Goal: Task Accomplishment & Management: Complete application form

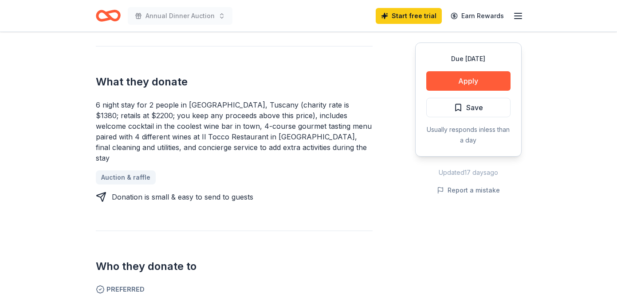
scroll to position [343, 0]
click at [465, 78] on button "Apply" at bounding box center [468, 81] width 84 height 20
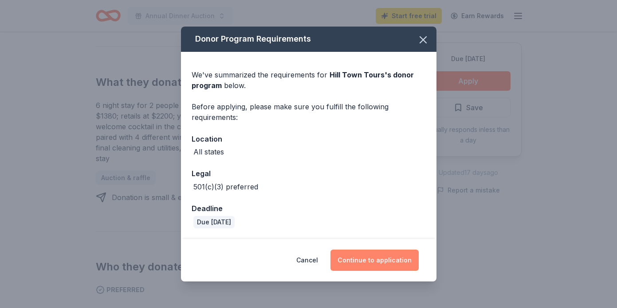
click at [362, 263] on button "Continue to application" at bounding box center [374, 260] width 88 height 21
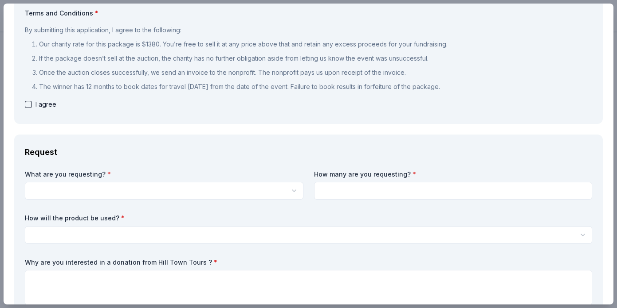
scroll to position [52, 0]
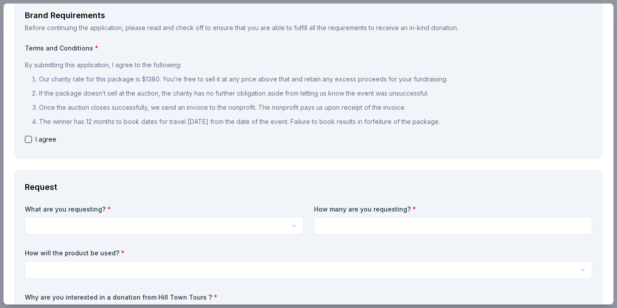
click at [28, 138] on button "button" at bounding box center [28, 139] width 7 height 7
checkbox input "true"
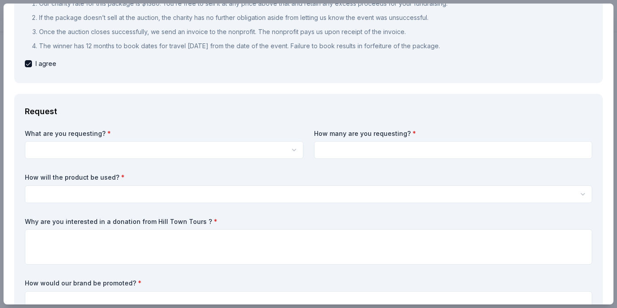
scroll to position [133, 0]
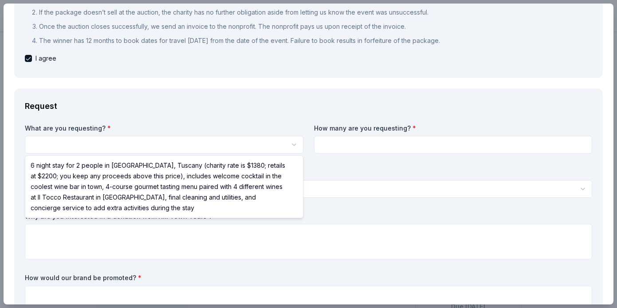
select select "6 night stay for 2 people in [GEOGRAPHIC_DATA], Tuscany (charity rate is $1380;…"
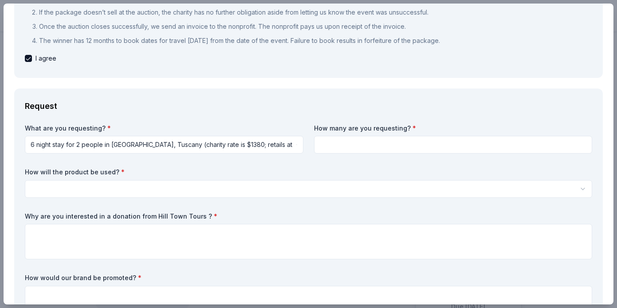
click at [411, 144] on input at bounding box center [453, 145] width 278 height 18
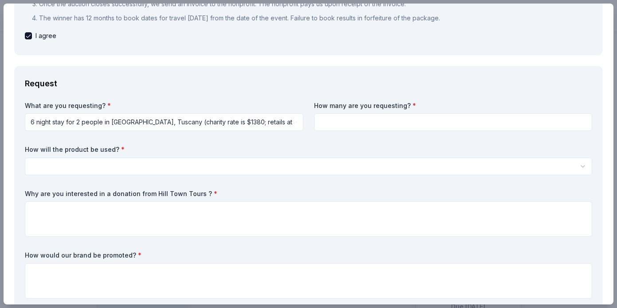
click at [484, 121] on input at bounding box center [453, 122] width 278 height 18
type input "1"
click at [312, 151] on label "How will the product be used? *" at bounding box center [308, 149] width 567 height 9
click at [116, 164] on html "Annual Dinner Auction Save Apply Due [DATE] [GEOGRAPHIC_DATA] Tours New 9 appli…" at bounding box center [308, 154] width 617 height 308
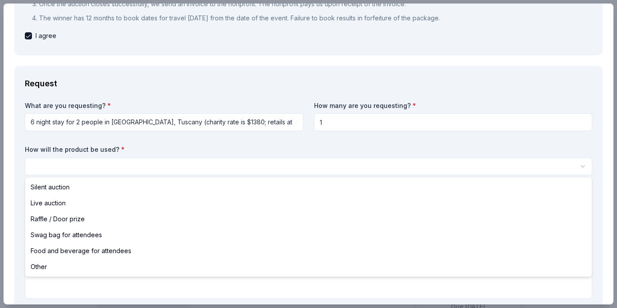
select select "liveAuction"
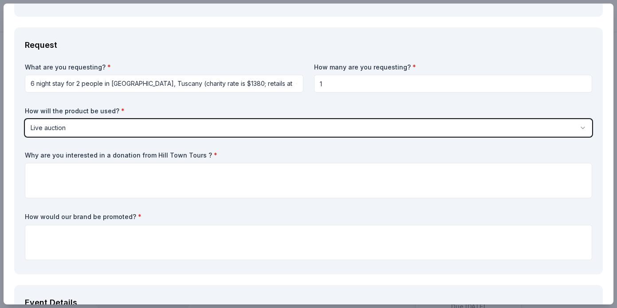
scroll to position [215, 0]
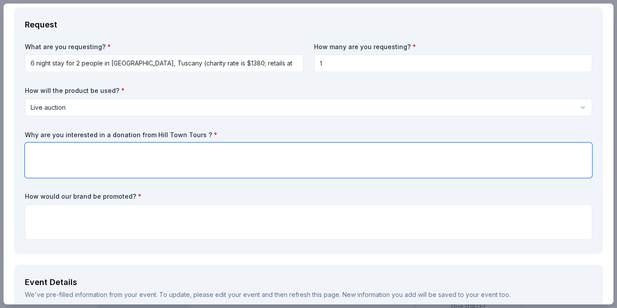
click at [148, 152] on textarea at bounding box center [308, 160] width 567 height 35
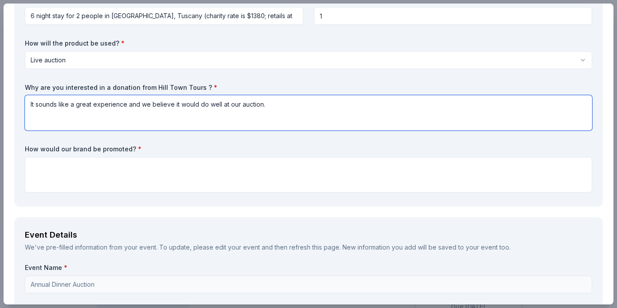
scroll to position [270, 0]
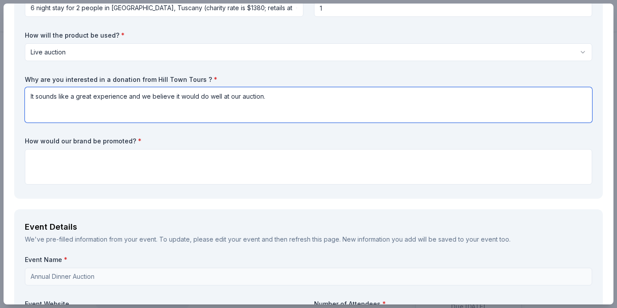
type textarea "It sounds like a great experience and we believe it would do well at our auctio…"
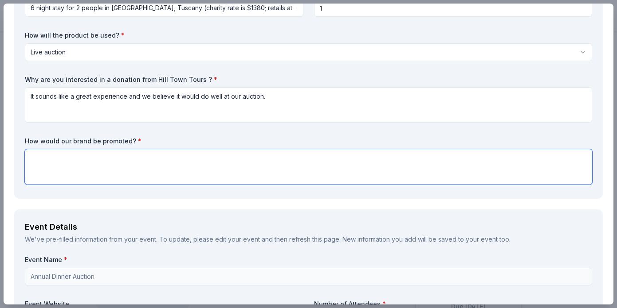
click at [78, 158] on textarea at bounding box center [308, 166] width 567 height 35
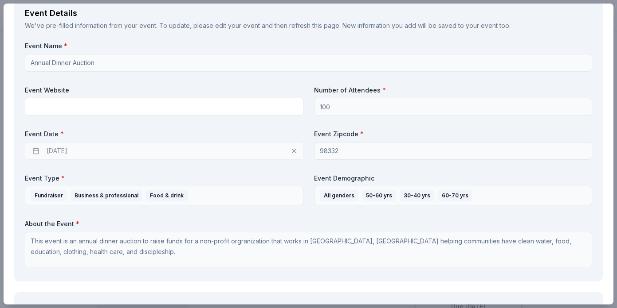
scroll to position [485, 0]
type textarea "It would be promoted from stage by the Auctioneer/Host at the event. If you had…"
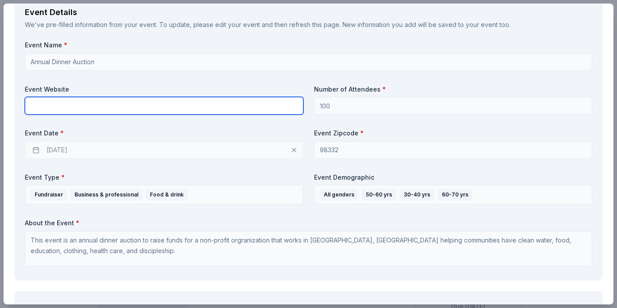
click at [166, 109] on input "text" at bounding box center [164, 106] width 278 height 18
type input "[DOMAIN_NAME]"
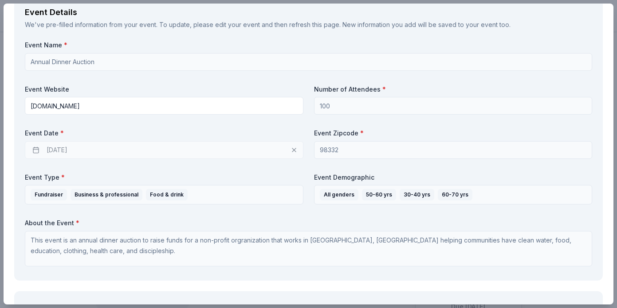
click at [289, 169] on div "Event Name * Annual Dinner Auction Event Website [DOMAIN_NAME] Number of Attend…" at bounding box center [308, 156] width 567 height 230
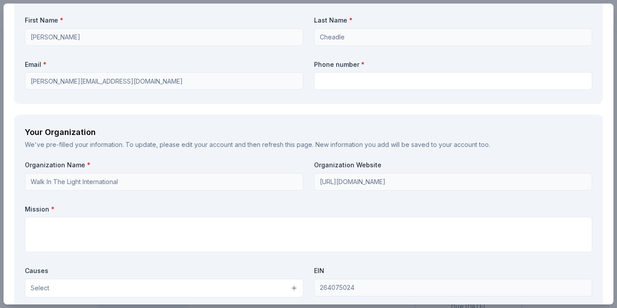
scroll to position [809, 0]
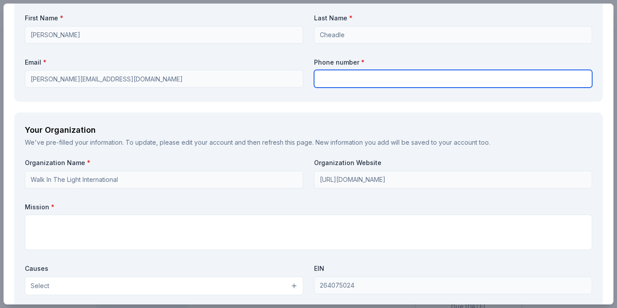
click at [361, 80] on input "text" at bounding box center [453, 79] width 278 height 18
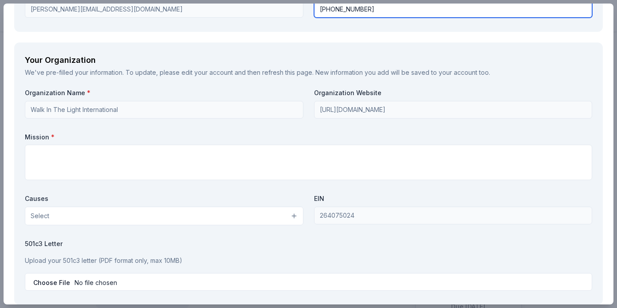
scroll to position [890, 0]
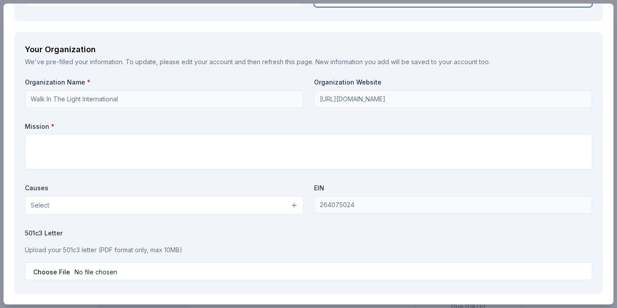
type input "[PHONE_NUMBER]"
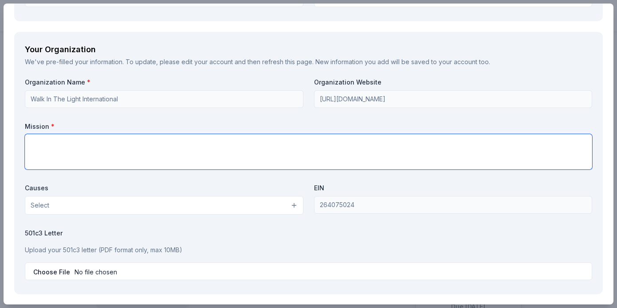
click at [191, 146] on textarea at bounding box center [308, 151] width 567 height 35
paste textarea "Walk in the Light International is committed to transforming [GEOGRAPHIC_DATA] …"
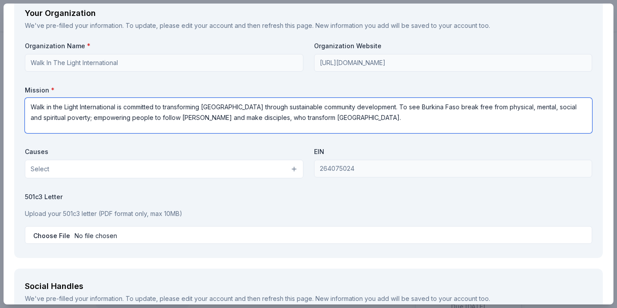
scroll to position [947, 0]
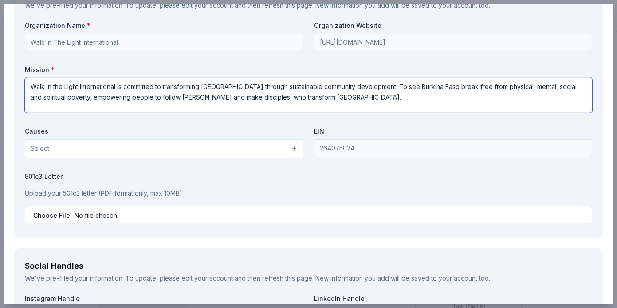
type textarea "Walk in the Light International is committed to transforming [GEOGRAPHIC_DATA] …"
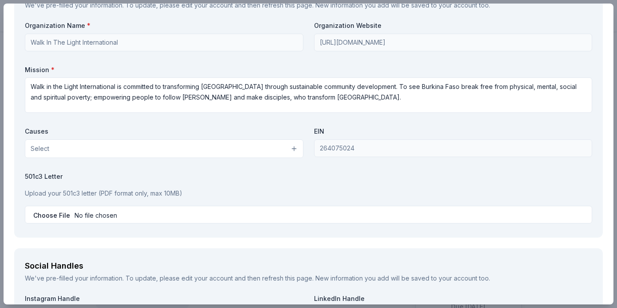
click at [296, 147] on button "Select" at bounding box center [164, 149] width 278 height 19
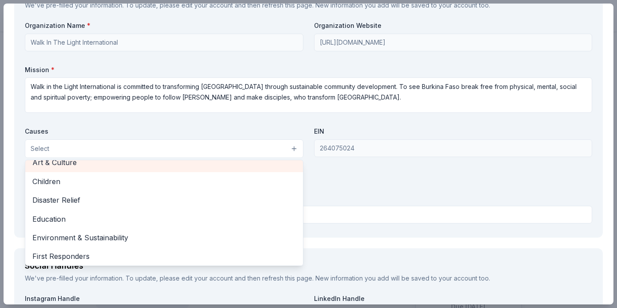
scroll to position [29, 0]
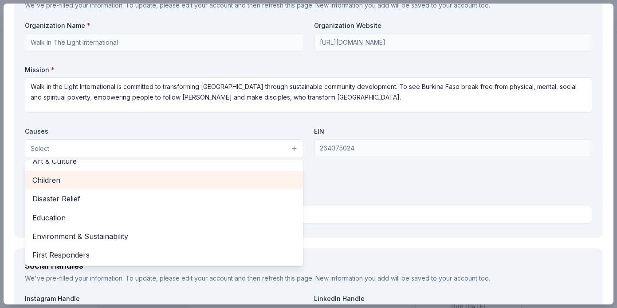
click at [188, 183] on span "Children" at bounding box center [163, 181] width 263 height 12
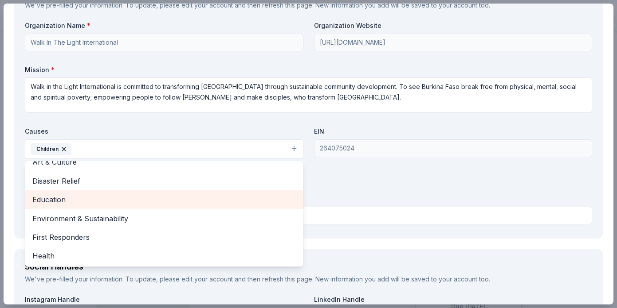
click at [112, 200] on span "Education" at bounding box center [163, 200] width 263 height 12
click at [153, 199] on span "Environment & Sustainability" at bounding box center [163, 200] width 263 height 12
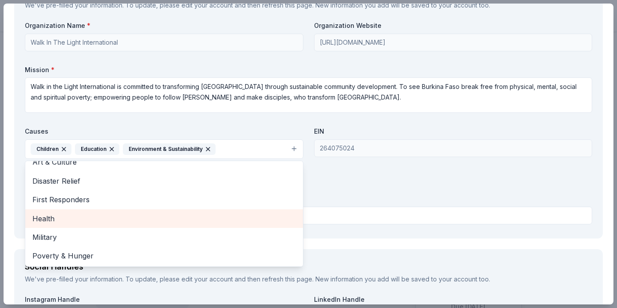
click at [111, 218] on span "Health" at bounding box center [163, 219] width 263 height 12
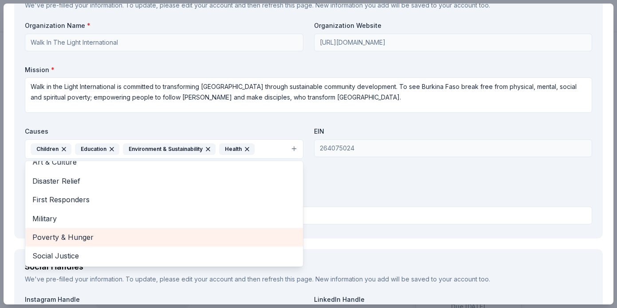
click at [118, 237] on span "Poverty & Hunger" at bounding box center [163, 238] width 263 height 12
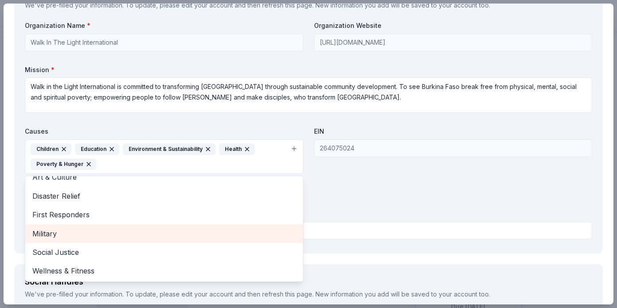
scroll to position [29, 0]
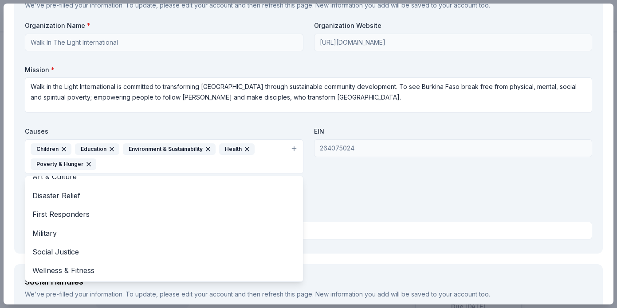
click at [351, 194] on div "Organization Name * Walk In The Light International Organization Website [URL][…" at bounding box center [308, 132] width 567 height 222
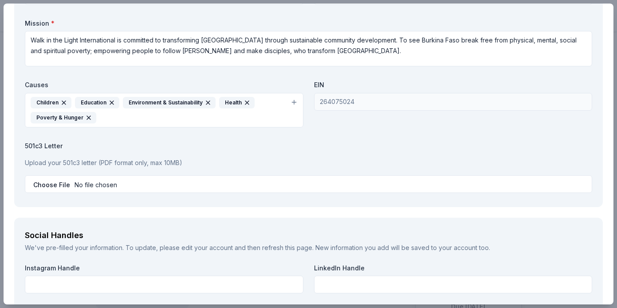
scroll to position [996, 0]
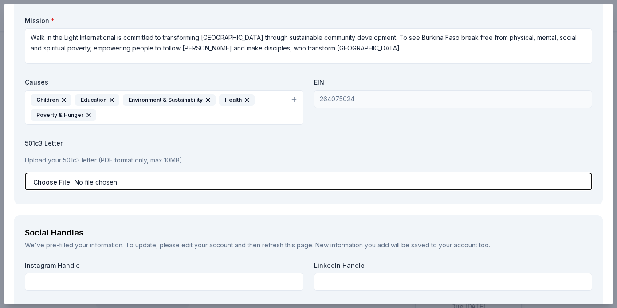
click at [120, 180] on input "file" at bounding box center [308, 182] width 567 height 18
type input "C:\fakepath\IRS Determination Letter.pdf"
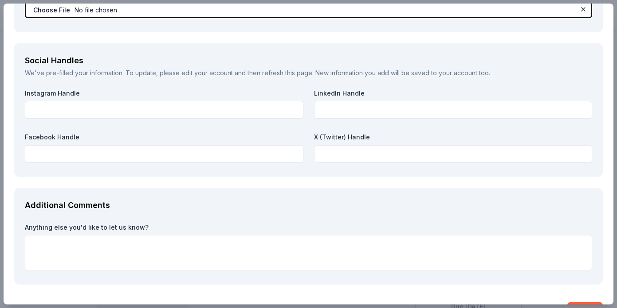
scroll to position [1181, 0]
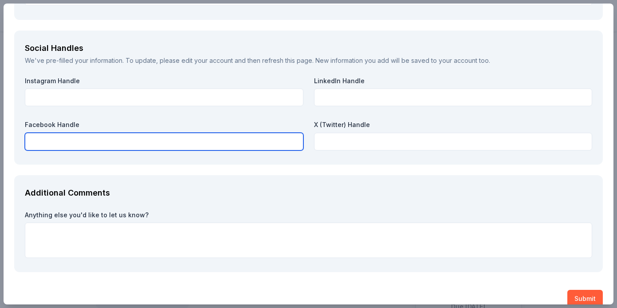
click at [90, 140] on input "text" at bounding box center [164, 142] width 278 height 18
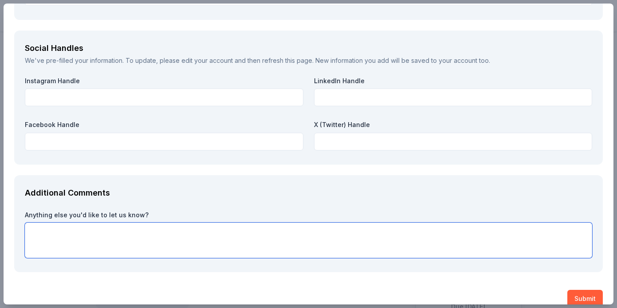
click at [137, 230] on textarea at bounding box center [308, 240] width 567 height 35
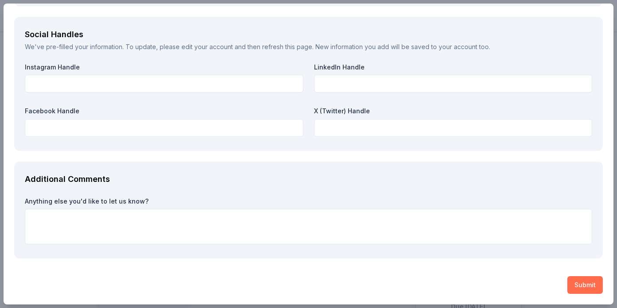
click at [582, 284] on button "Submit" at bounding box center [584, 286] width 35 height 18
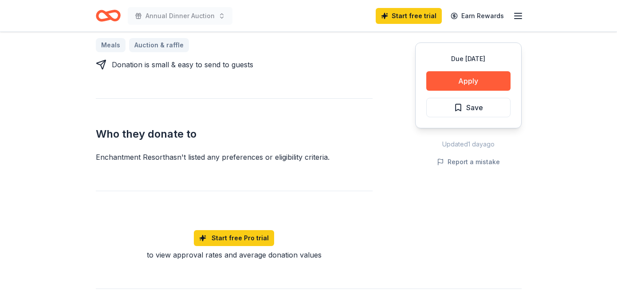
scroll to position [420, 0]
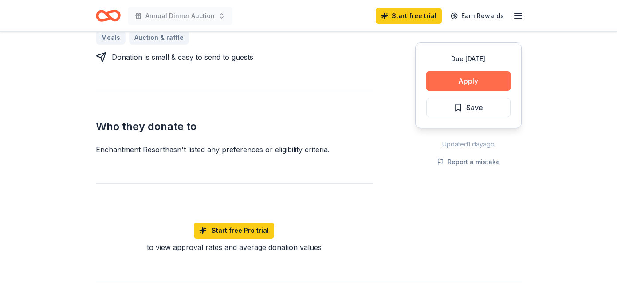
click at [469, 82] on button "Apply" at bounding box center [468, 81] width 84 height 20
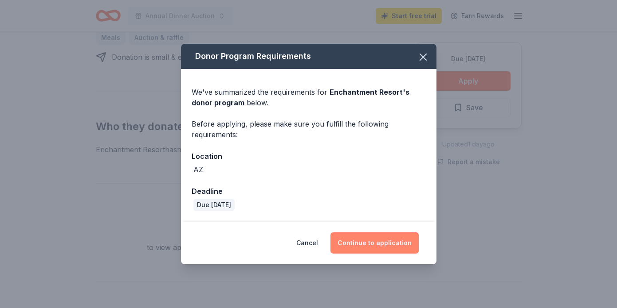
click at [370, 239] on button "Continue to application" at bounding box center [374, 243] width 88 height 21
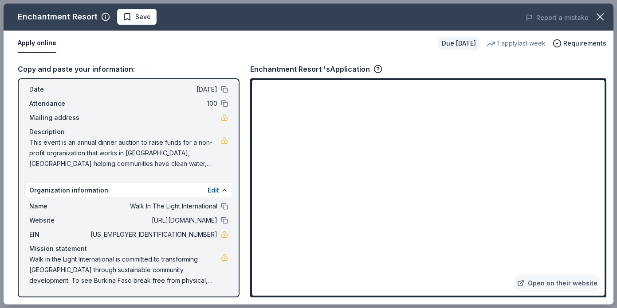
scroll to position [0, 0]
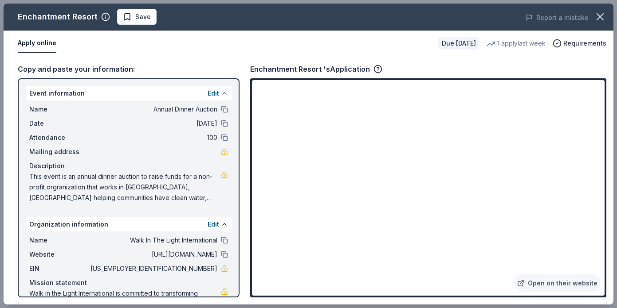
click at [225, 93] on button at bounding box center [224, 93] width 7 height 7
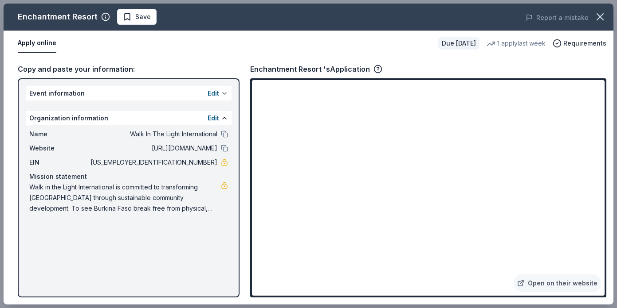
click at [226, 94] on button at bounding box center [224, 93] width 7 height 7
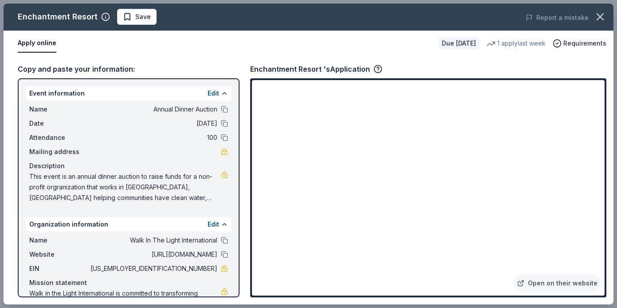
click at [46, 43] on button "Apply online" at bounding box center [37, 43] width 39 height 19
click at [576, 43] on span "Requirements" at bounding box center [584, 43] width 43 height 11
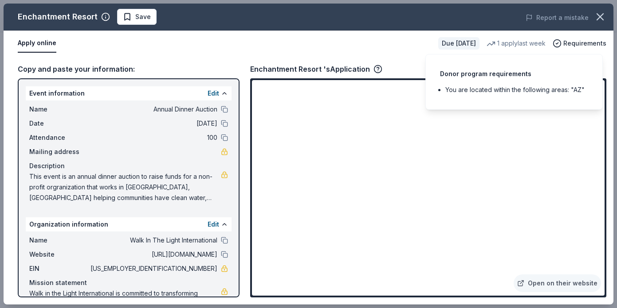
click at [406, 59] on div "Copy and paste your information: Event information Edit Name Annual Dinner Auct…" at bounding box center [308, 180] width 609 height 249
